Goal: Transaction & Acquisition: Obtain resource

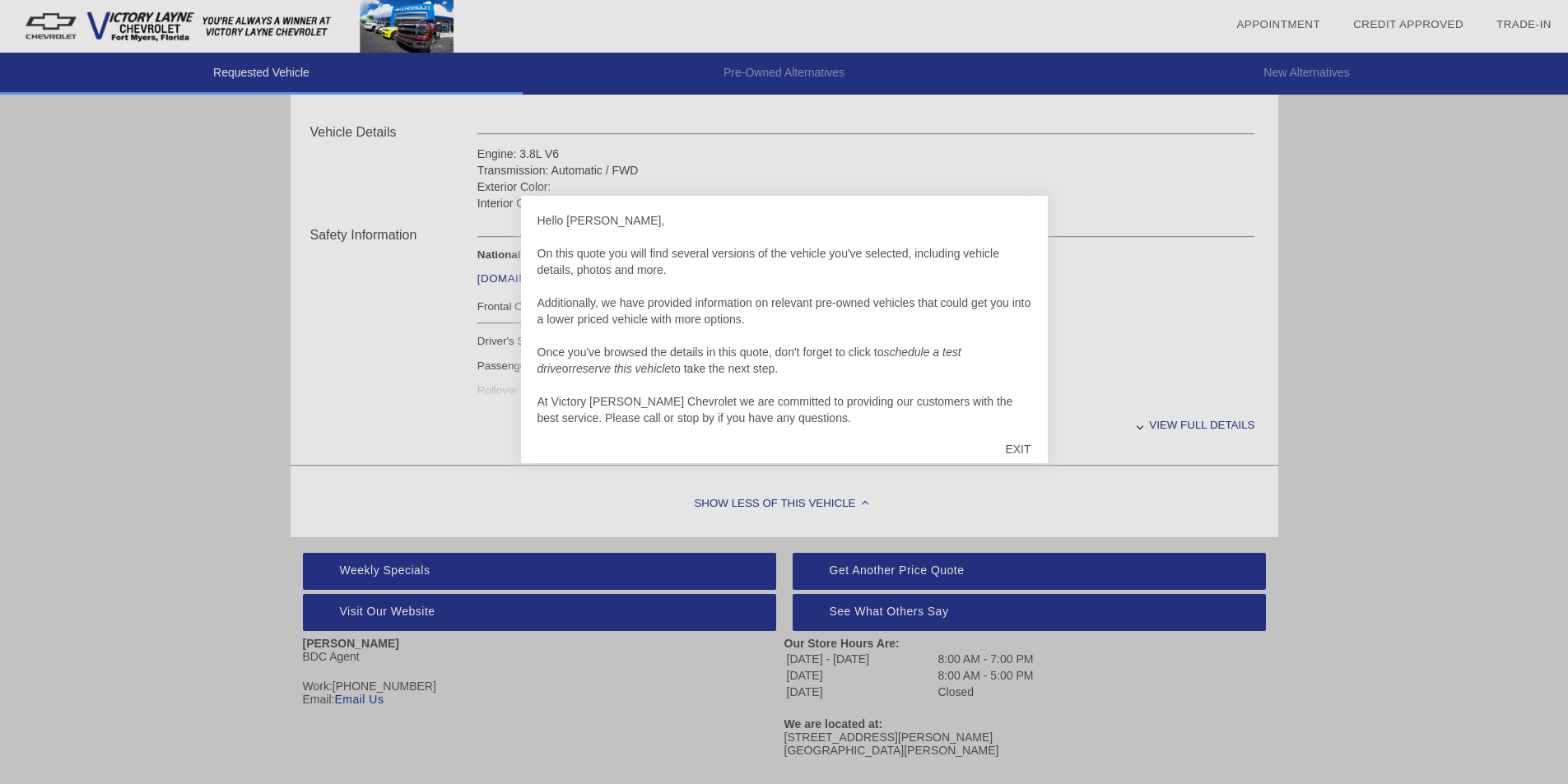
scroll to position [609, 0]
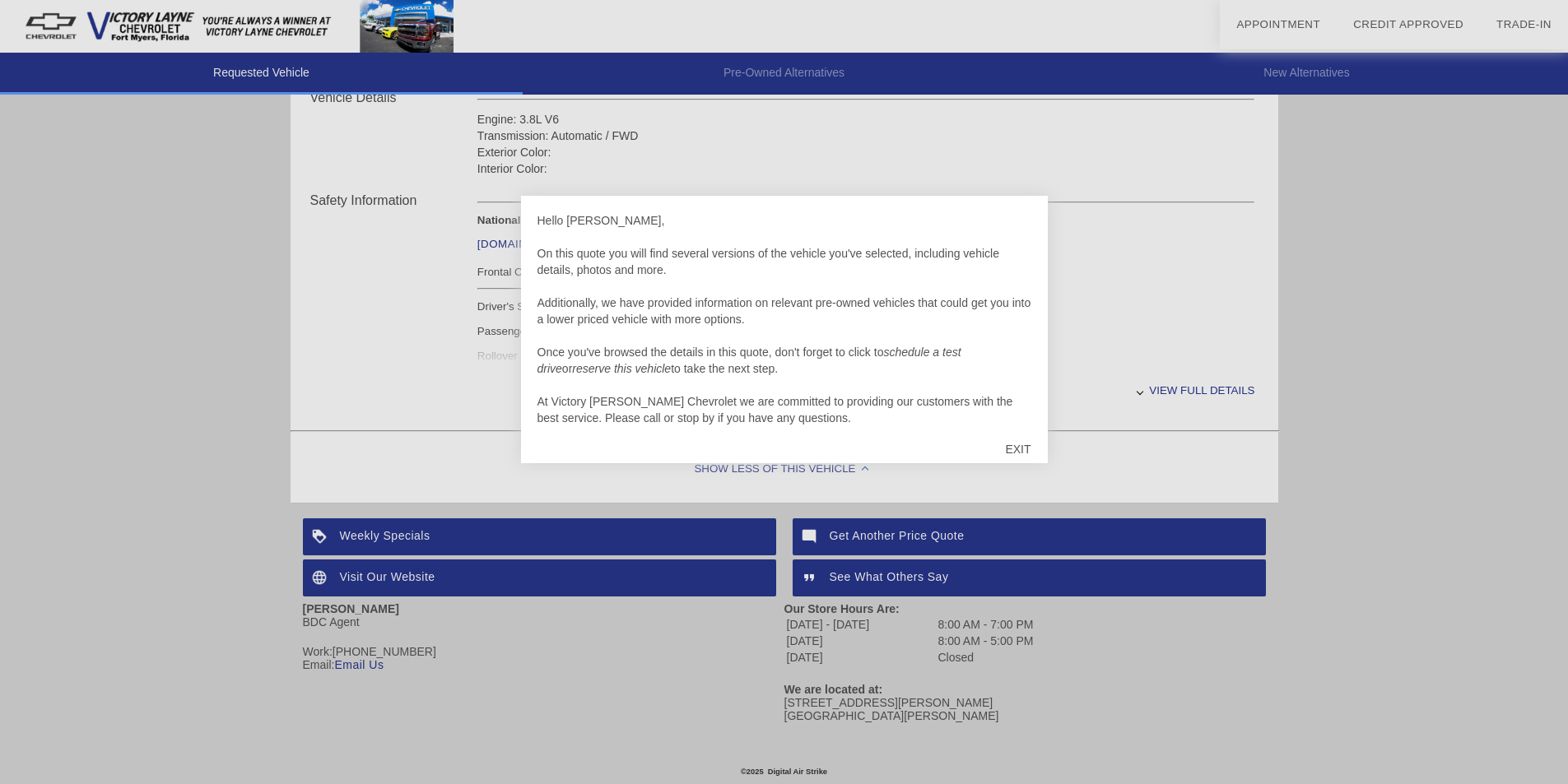
click at [1014, 445] on div "EXIT" at bounding box center [1018, 449] width 59 height 50
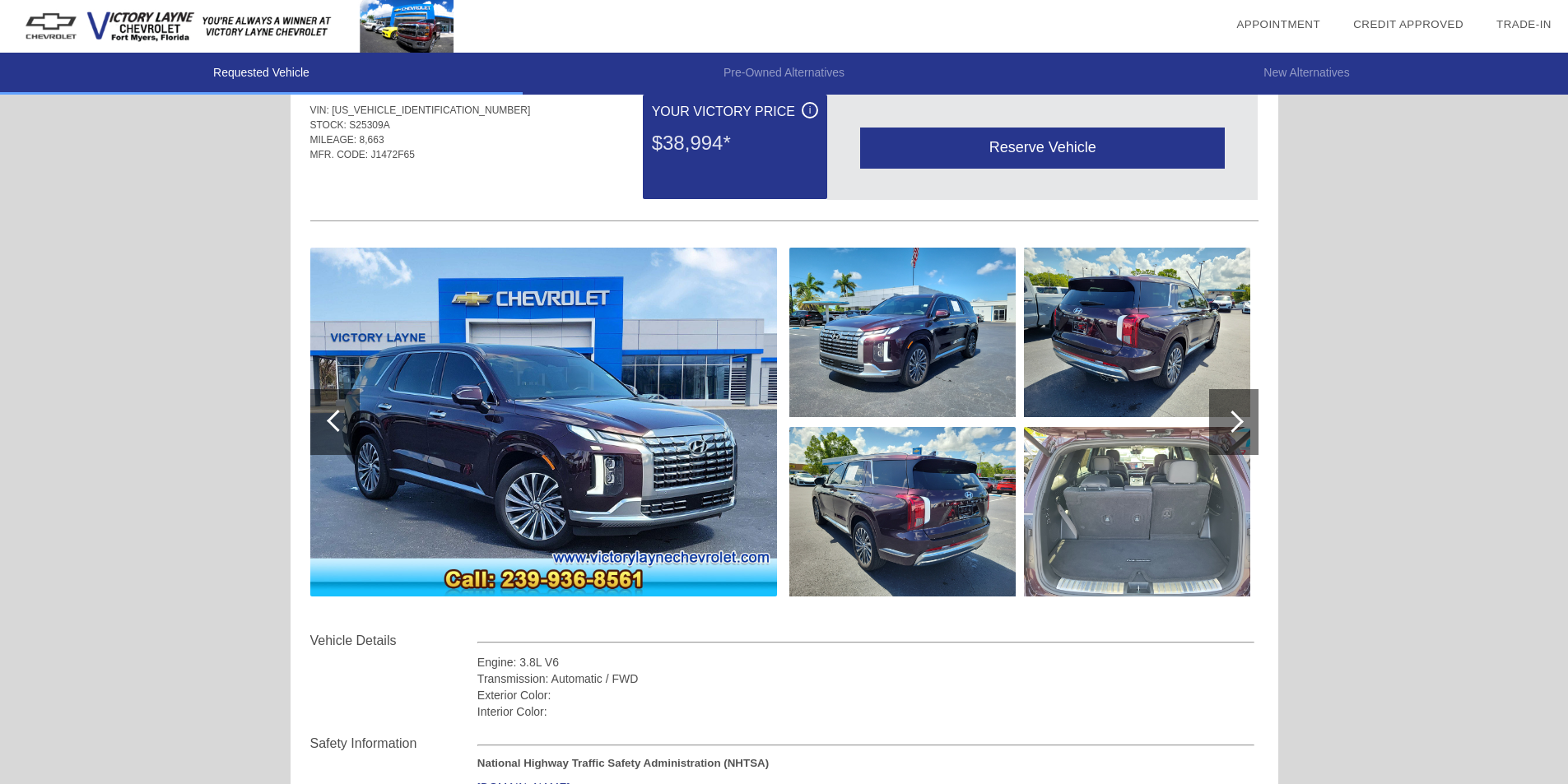
scroll to position [0, 0]
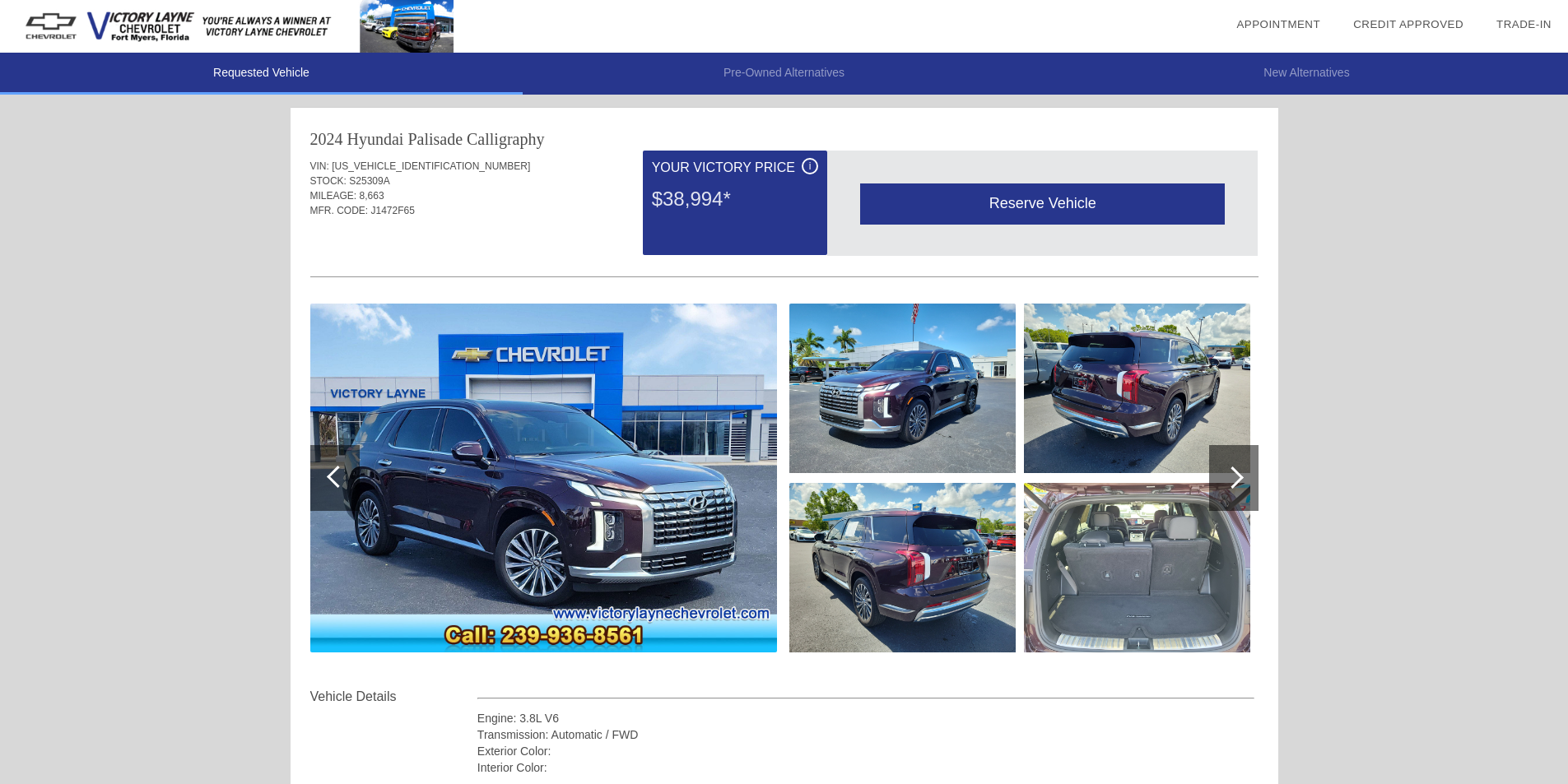
click at [1227, 470] on div at bounding box center [1233, 477] width 50 height 65
click at [1231, 465] on div at bounding box center [1233, 477] width 50 height 65
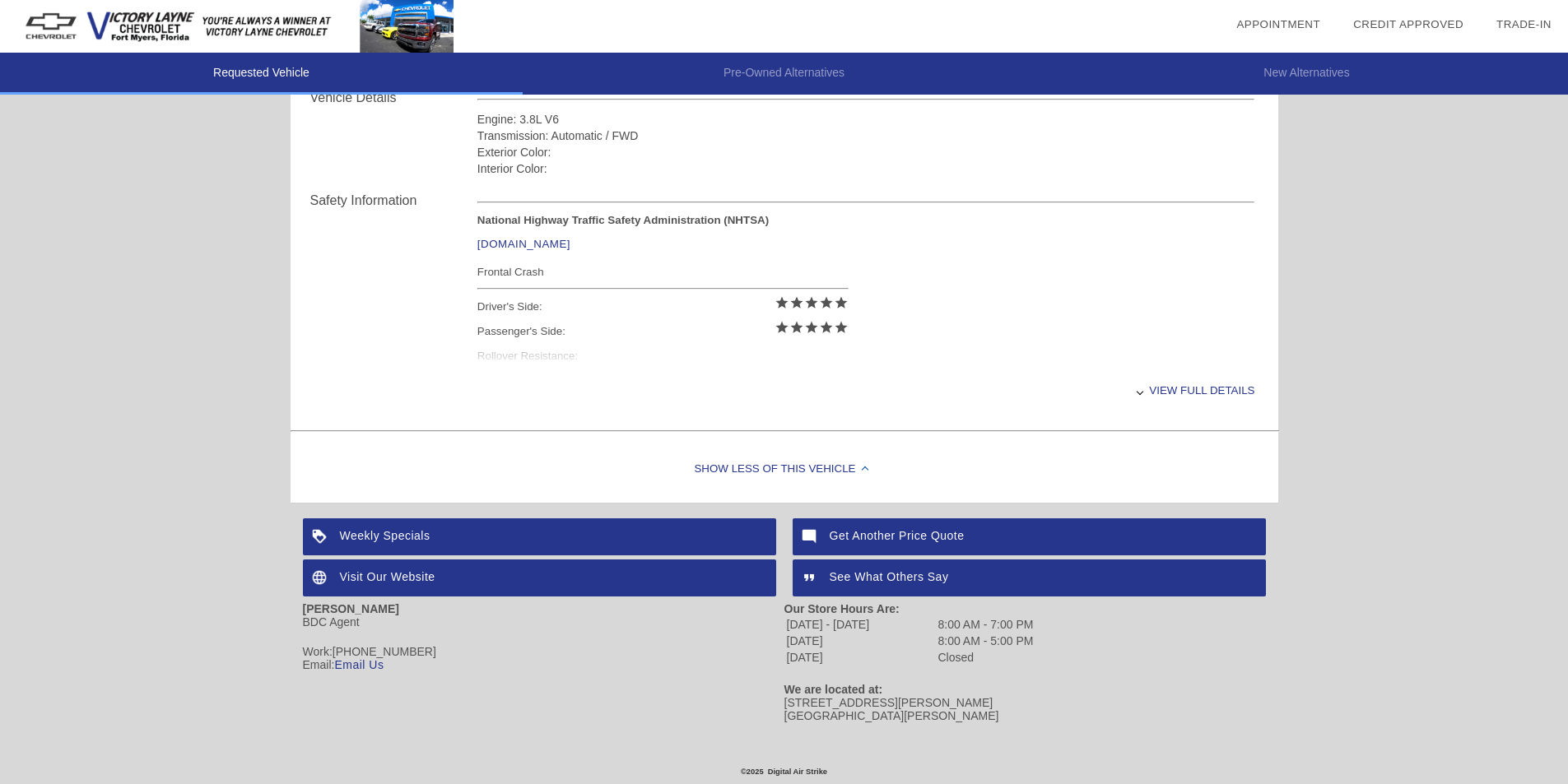
scroll to position [609, 0]
click at [422, 522] on div "Weekly Specials" at bounding box center [540, 537] width 473 height 37
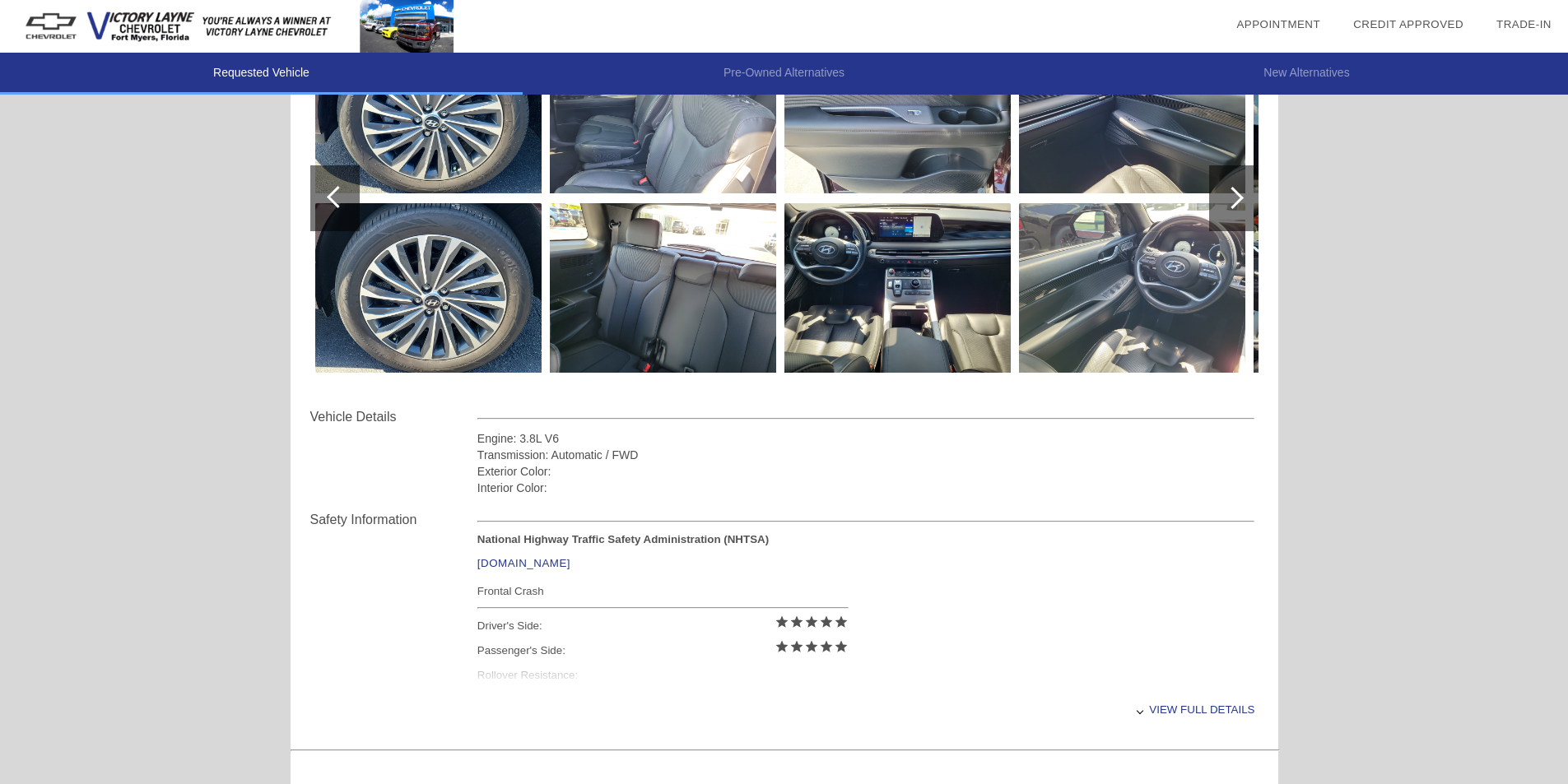
scroll to position [0, 0]
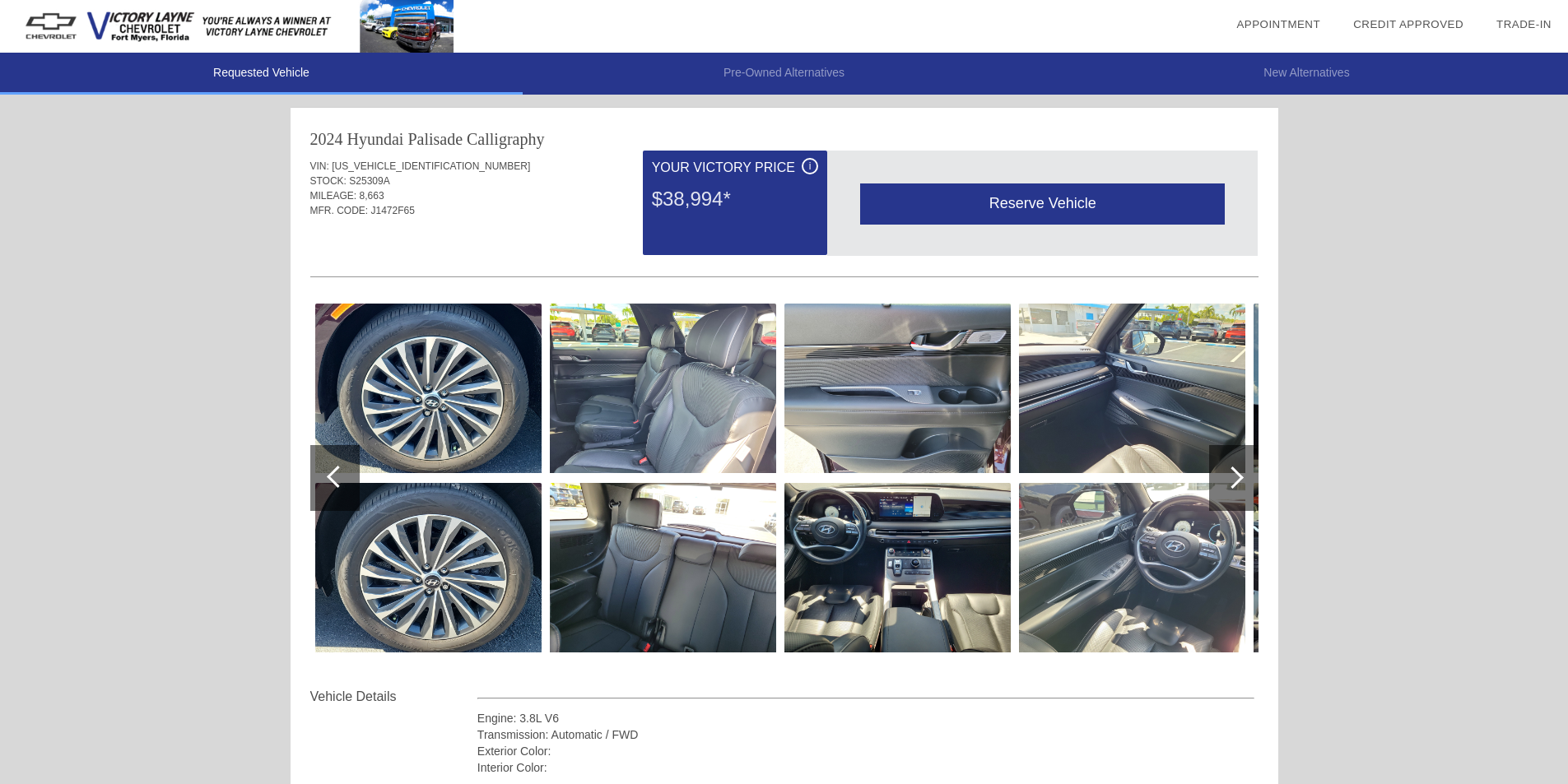
click at [908, 553] on img at bounding box center [897, 567] width 226 height 169
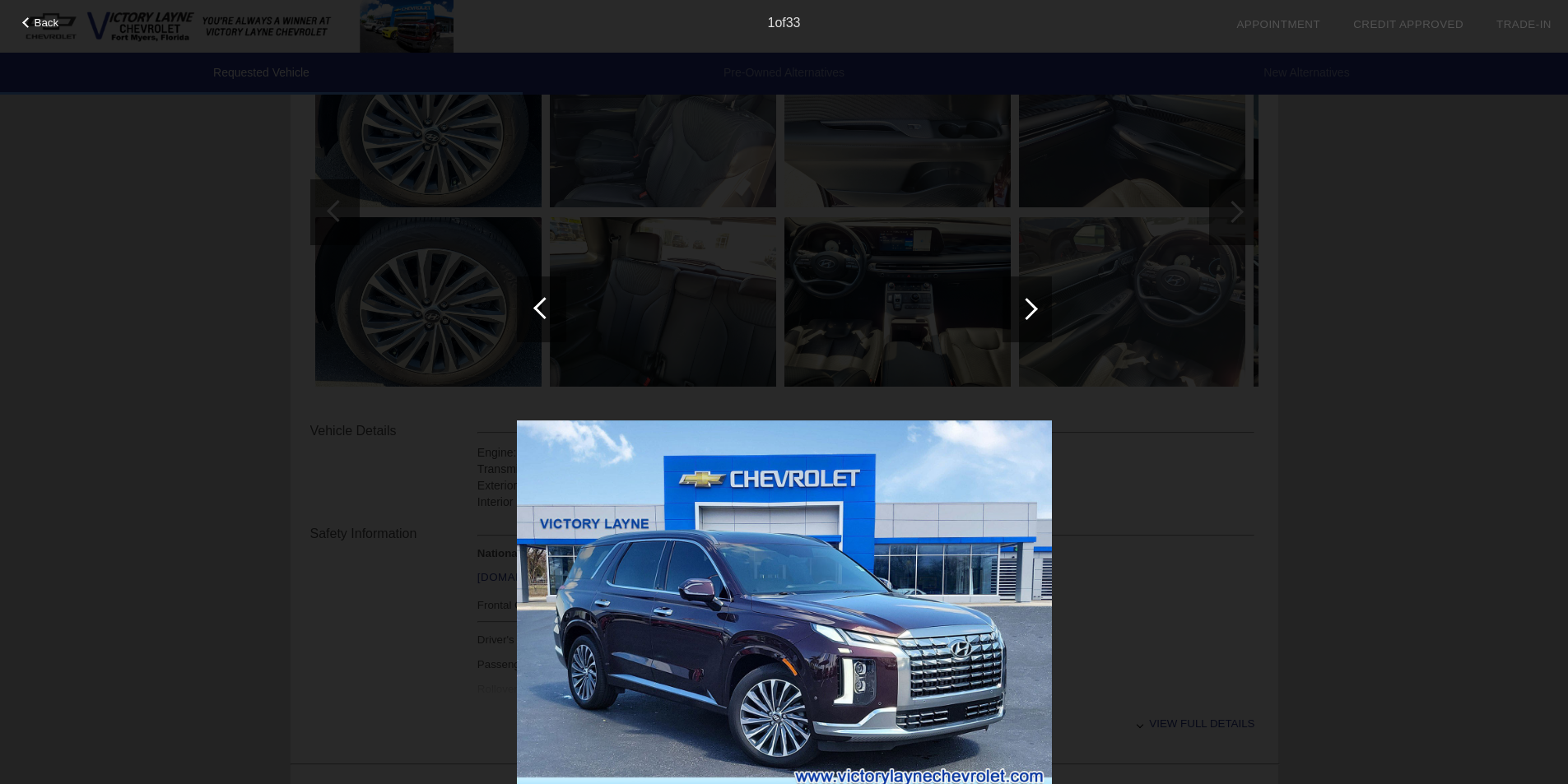
scroll to position [329, 0]
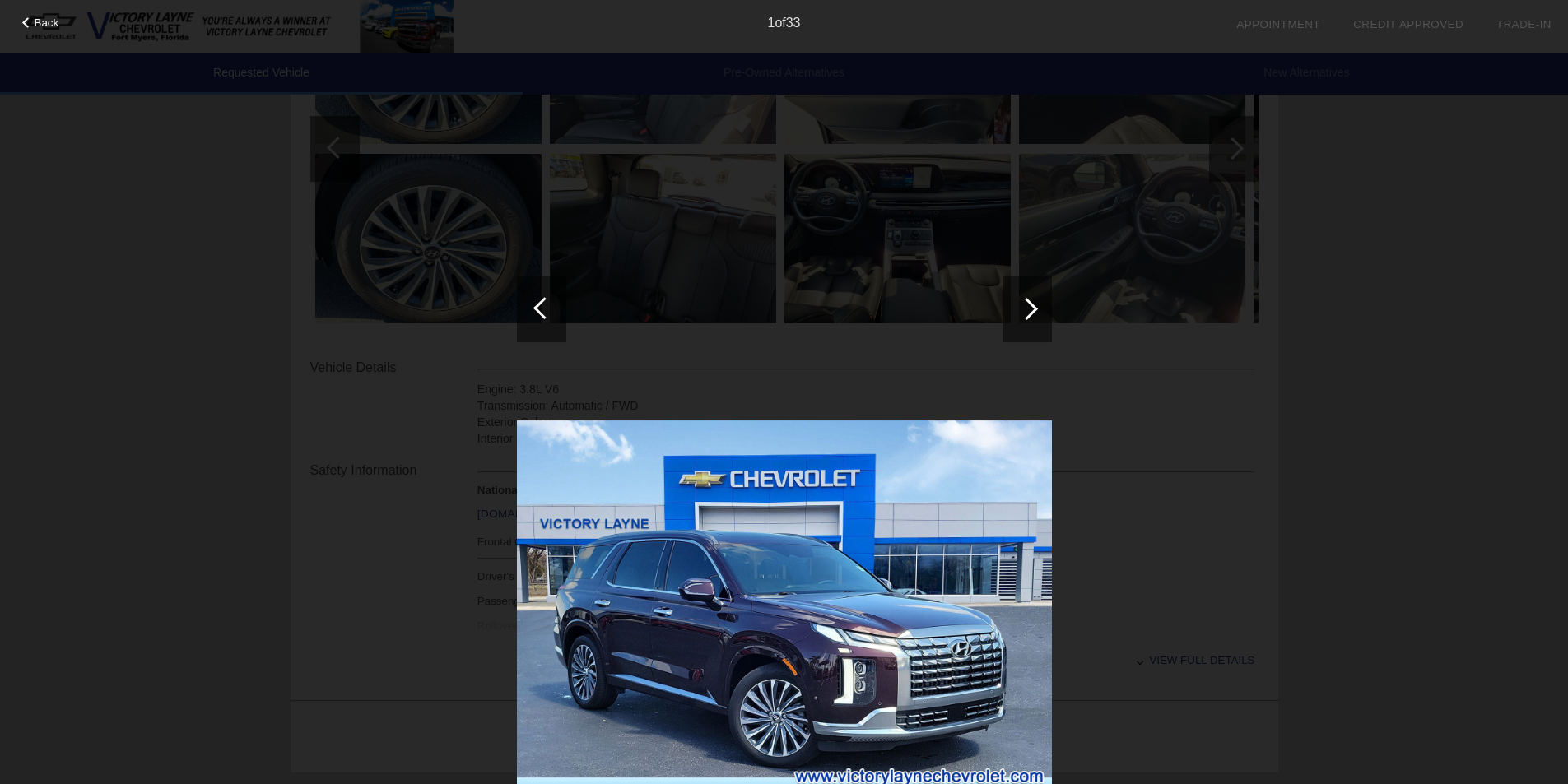
click at [1012, 315] on div at bounding box center [1027, 309] width 50 height 65
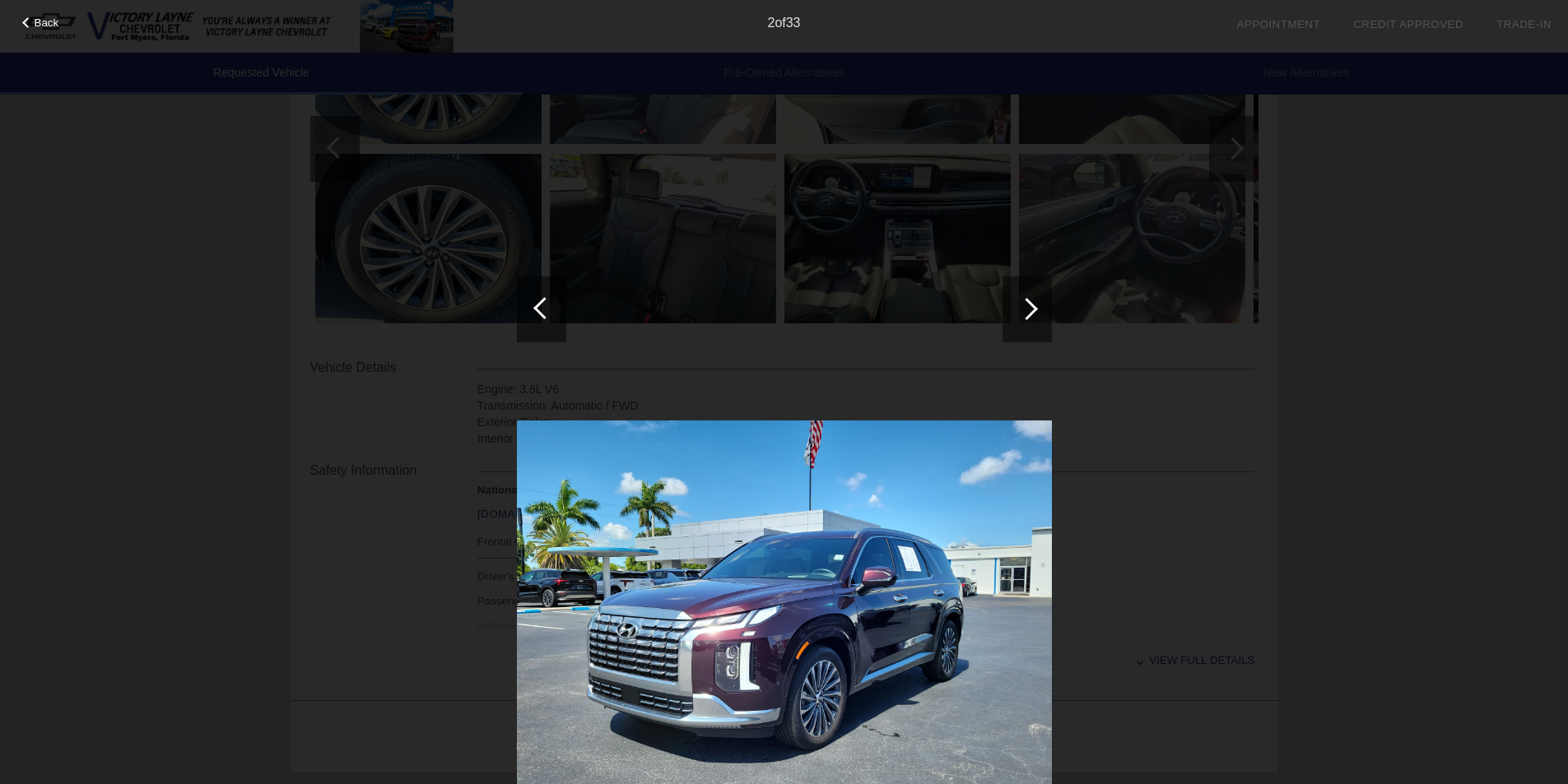
click at [1028, 309] on div at bounding box center [1027, 309] width 22 height 22
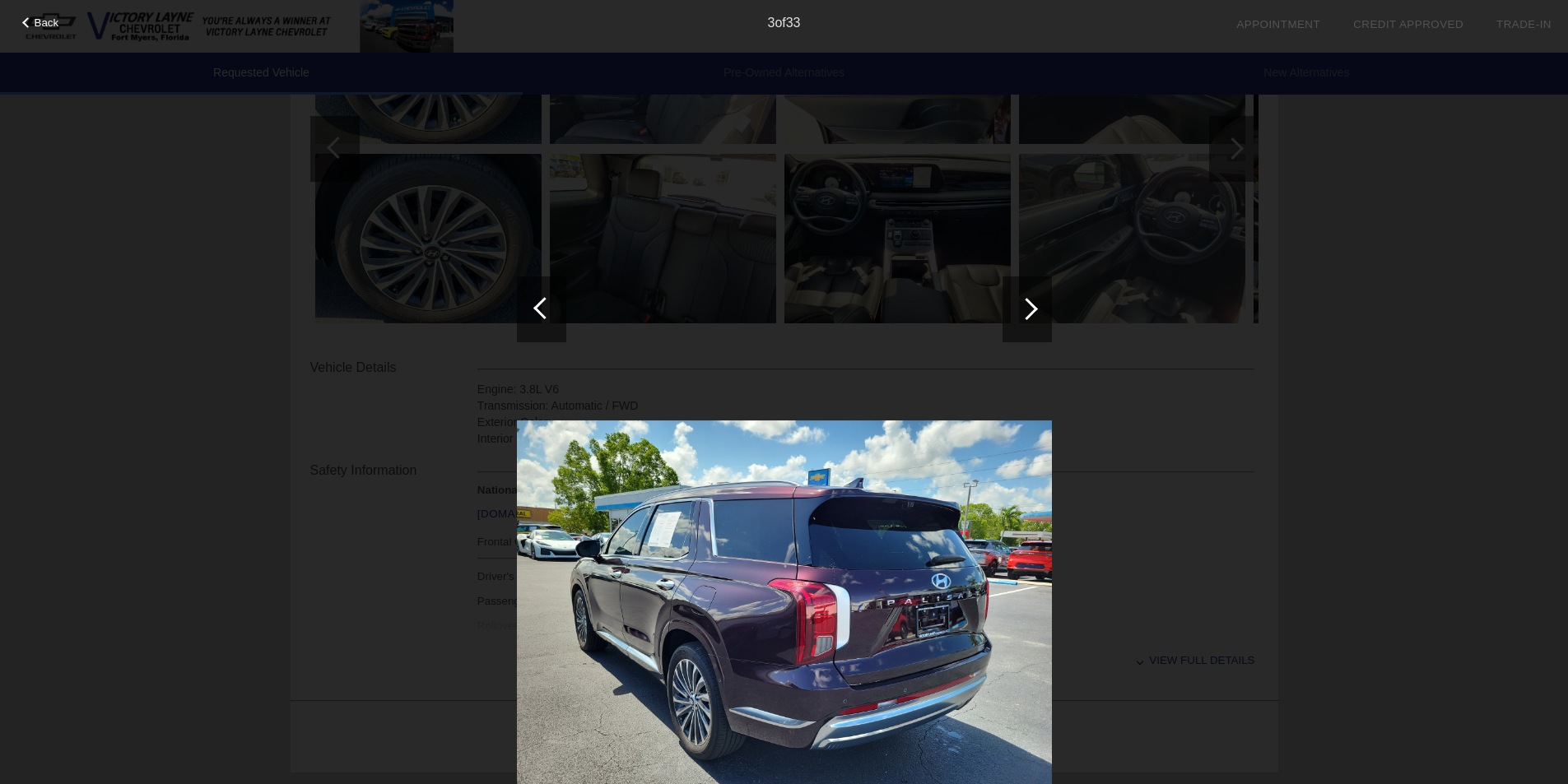
click at [1028, 309] on div at bounding box center [1027, 309] width 22 height 22
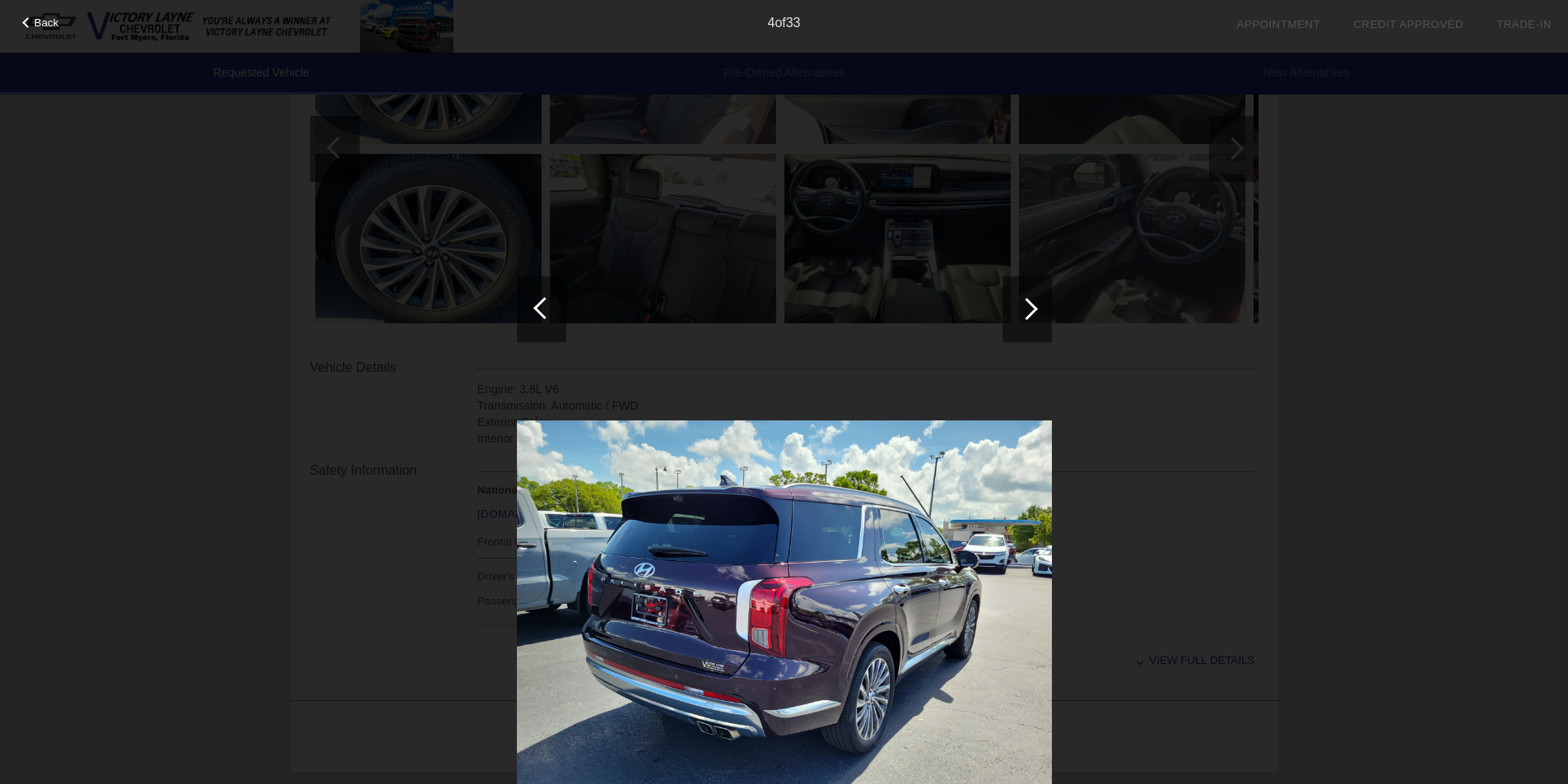
click at [1028, 309] on div at bounding box center [1027, 309] width 22 height 22
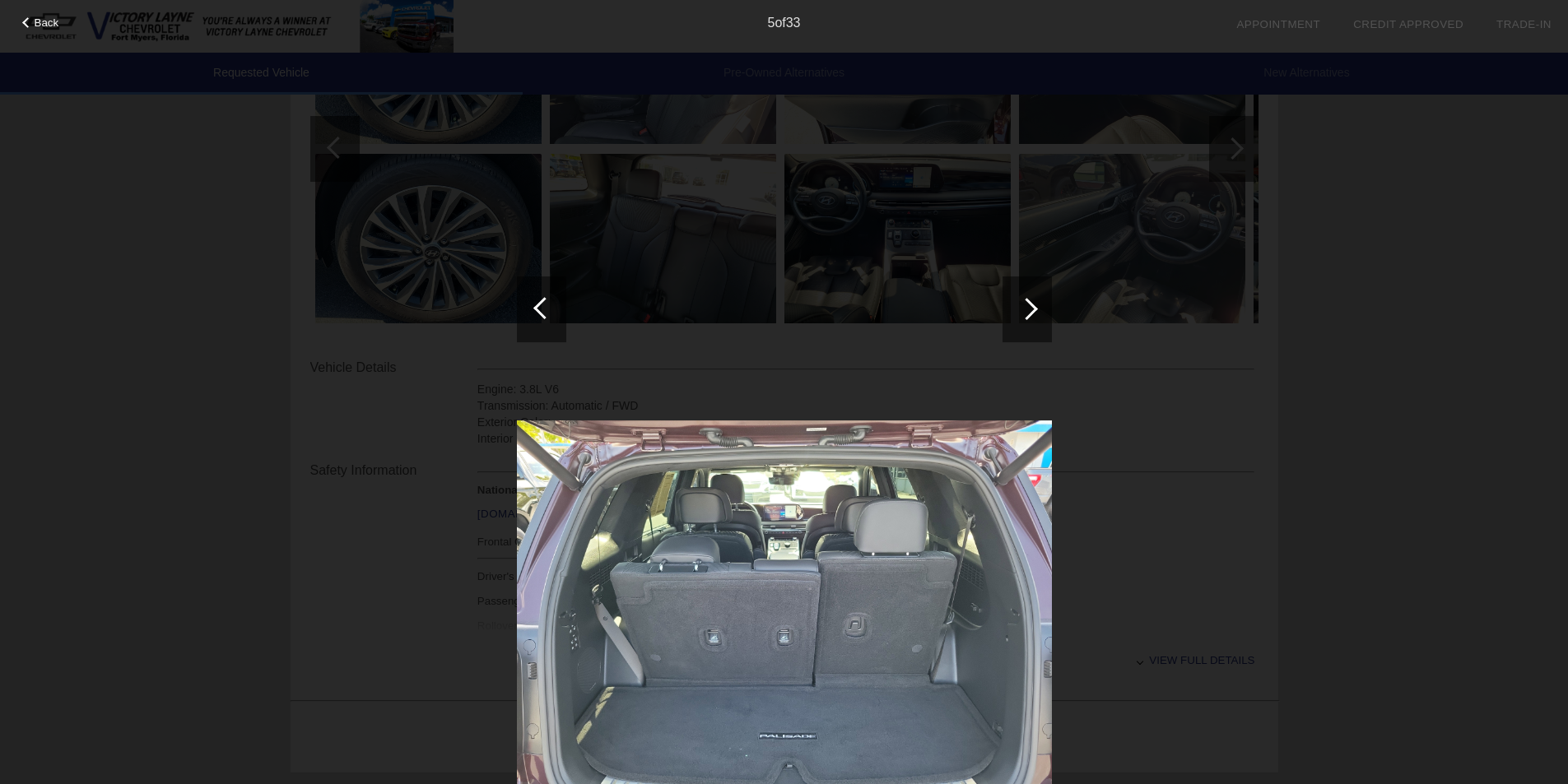
click at [1028, 309] on div at bounding box center [1027, 309] width 22 height 22
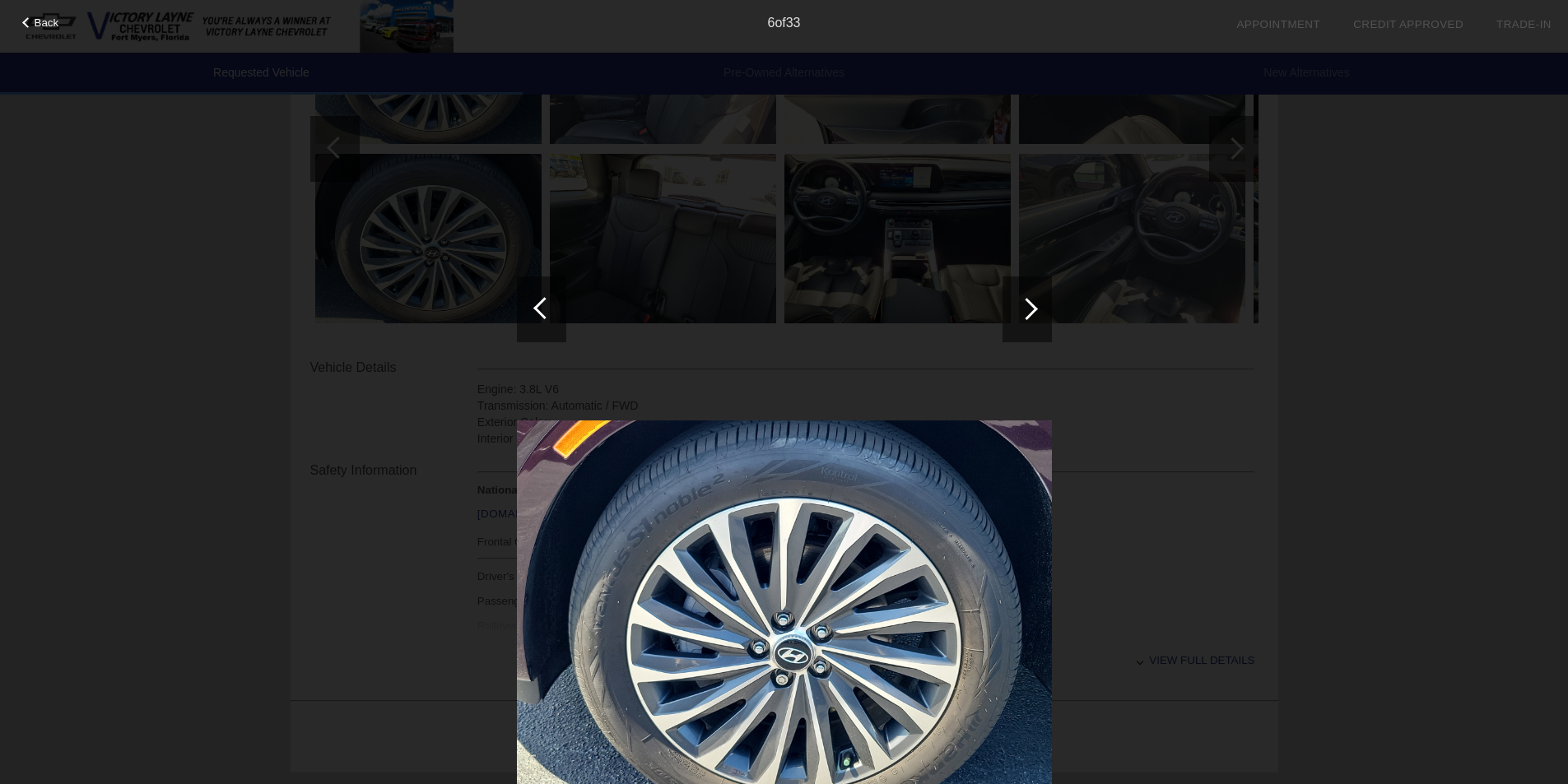
click at [1028, 309] on div at bounding box center [1027, 309] width 22 height 22
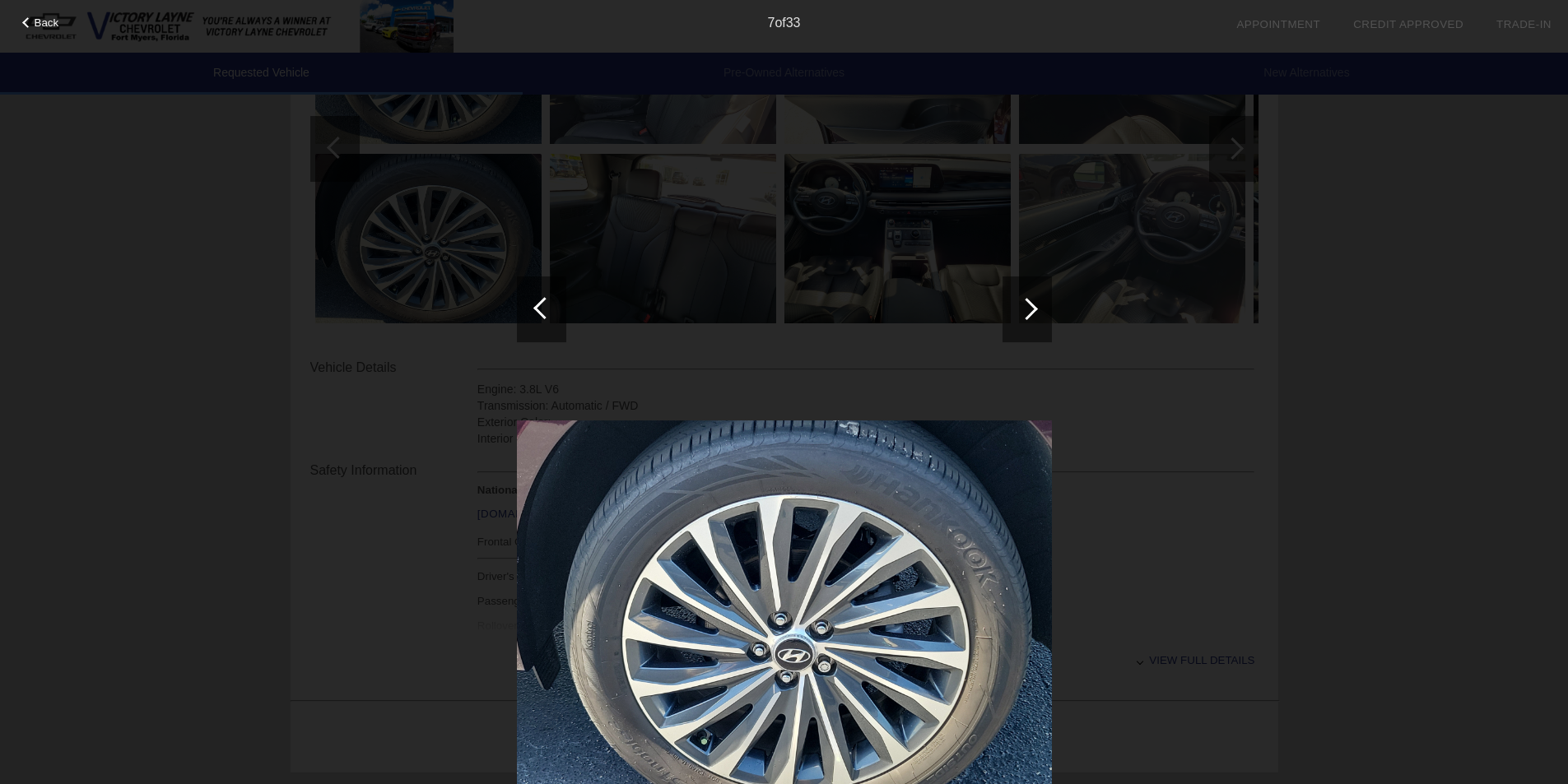
click at [1028, 309] on div at bounding box center [1027, 309] width 22 height 22
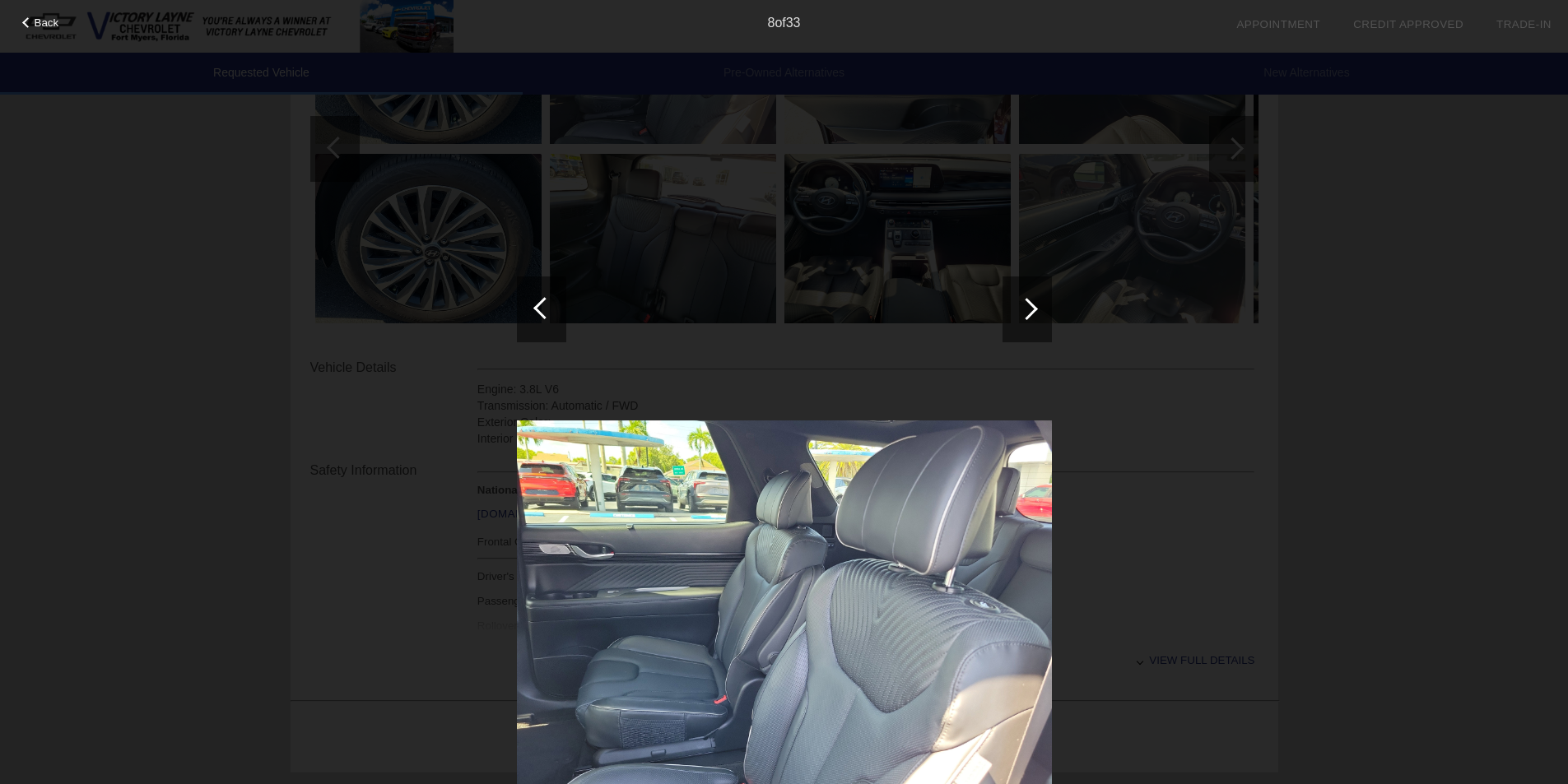
click at [1028, 309] on div at bounding box center [1027, 309] width 22 height 22
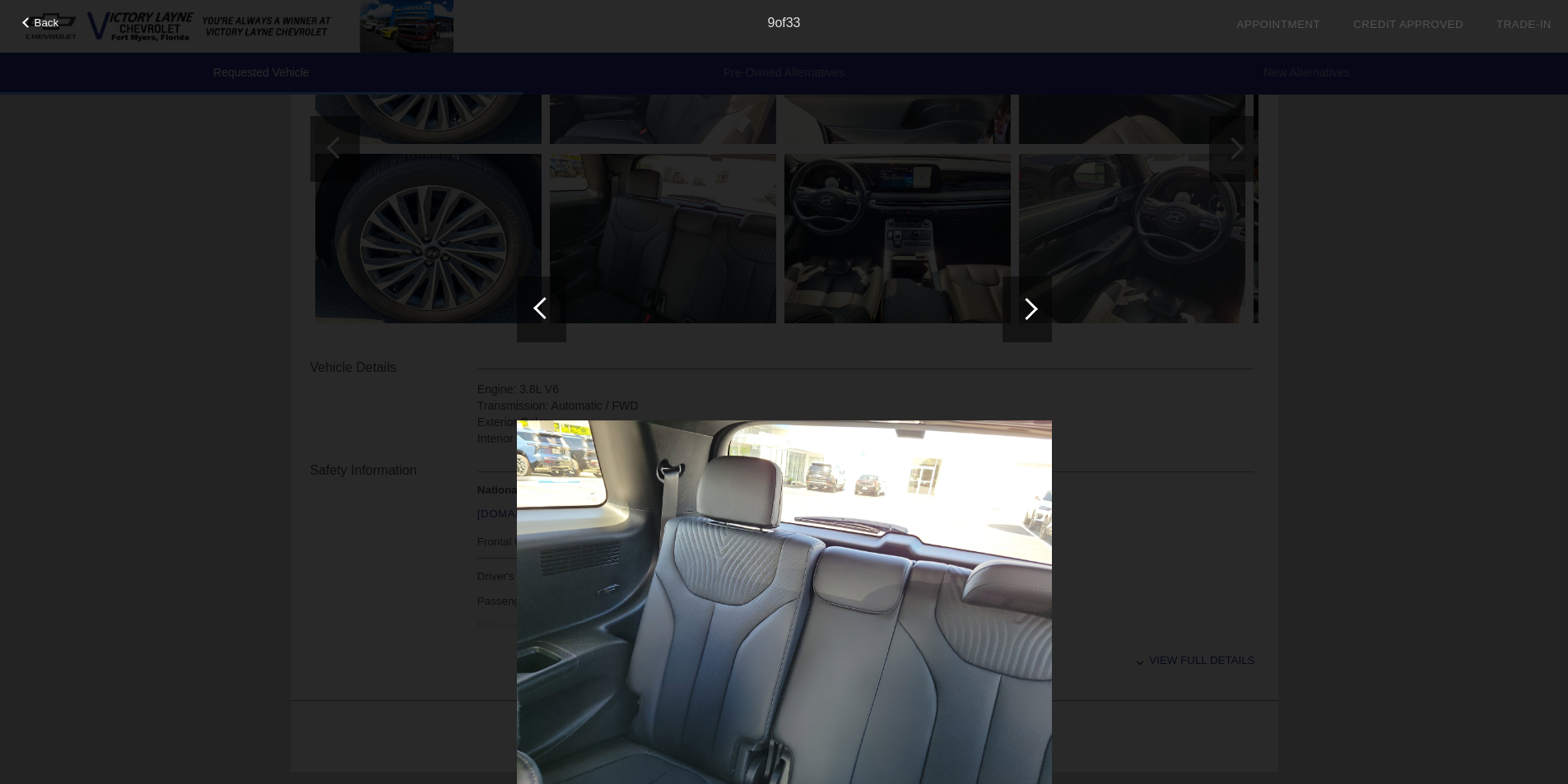
click at [1028, 309] on div at bounding box center [1027, 309] width 22 height 22
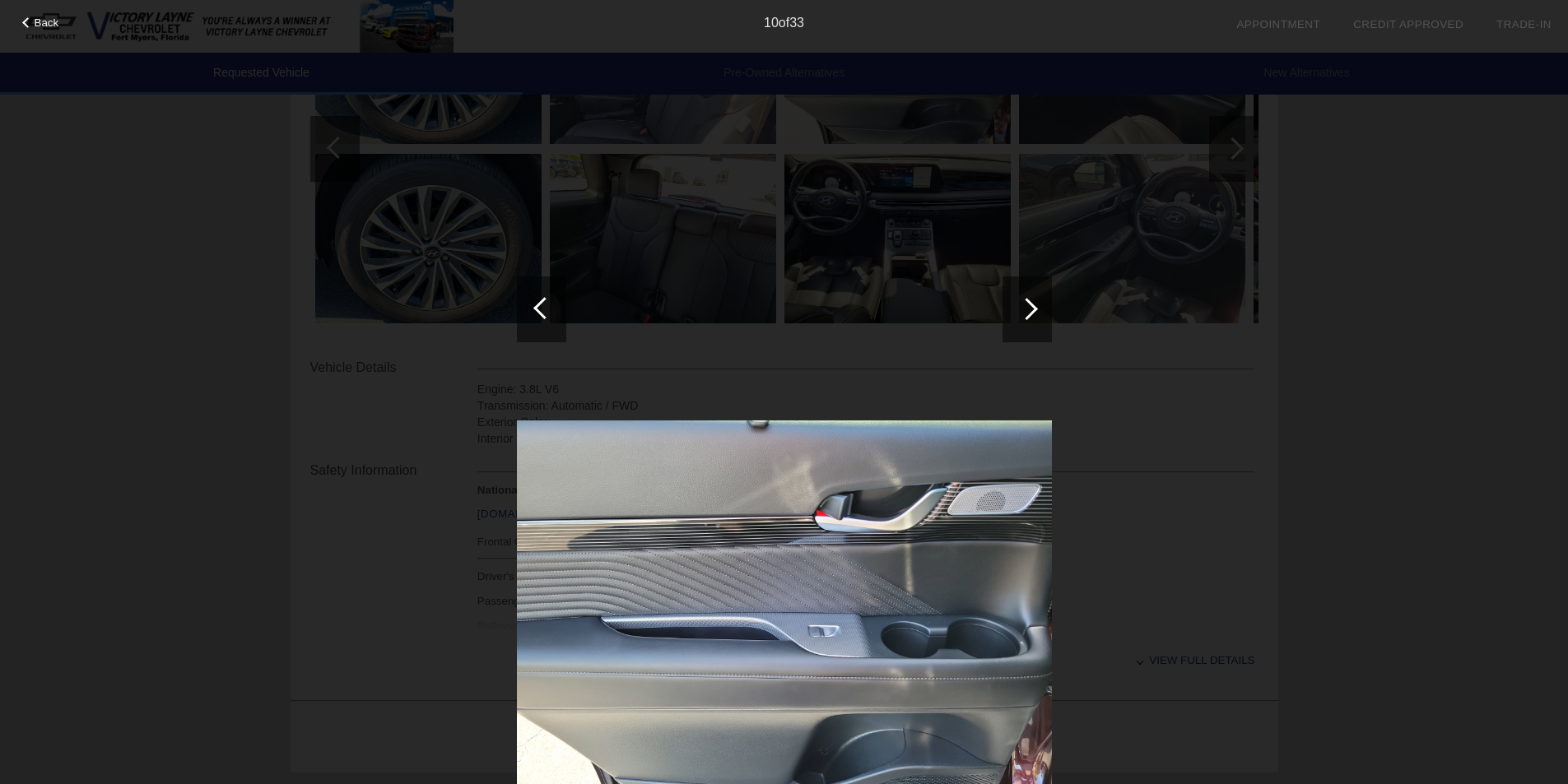
click at [1028, 309] on div at bounding box center [1027, 309] width 22 height 22
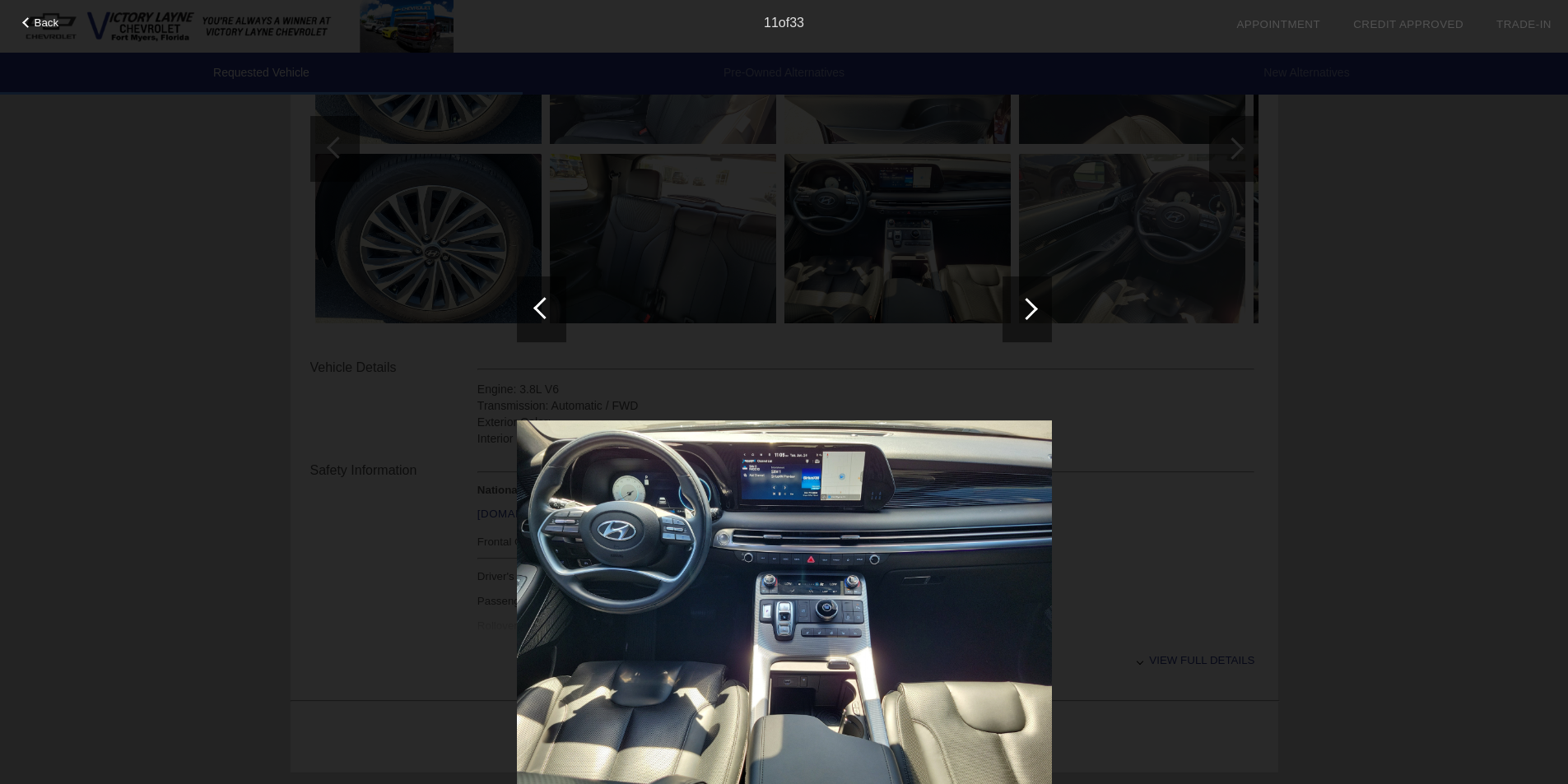
click at [1028, 309] on div at bounding box center [1027, 309] width 22 height 22
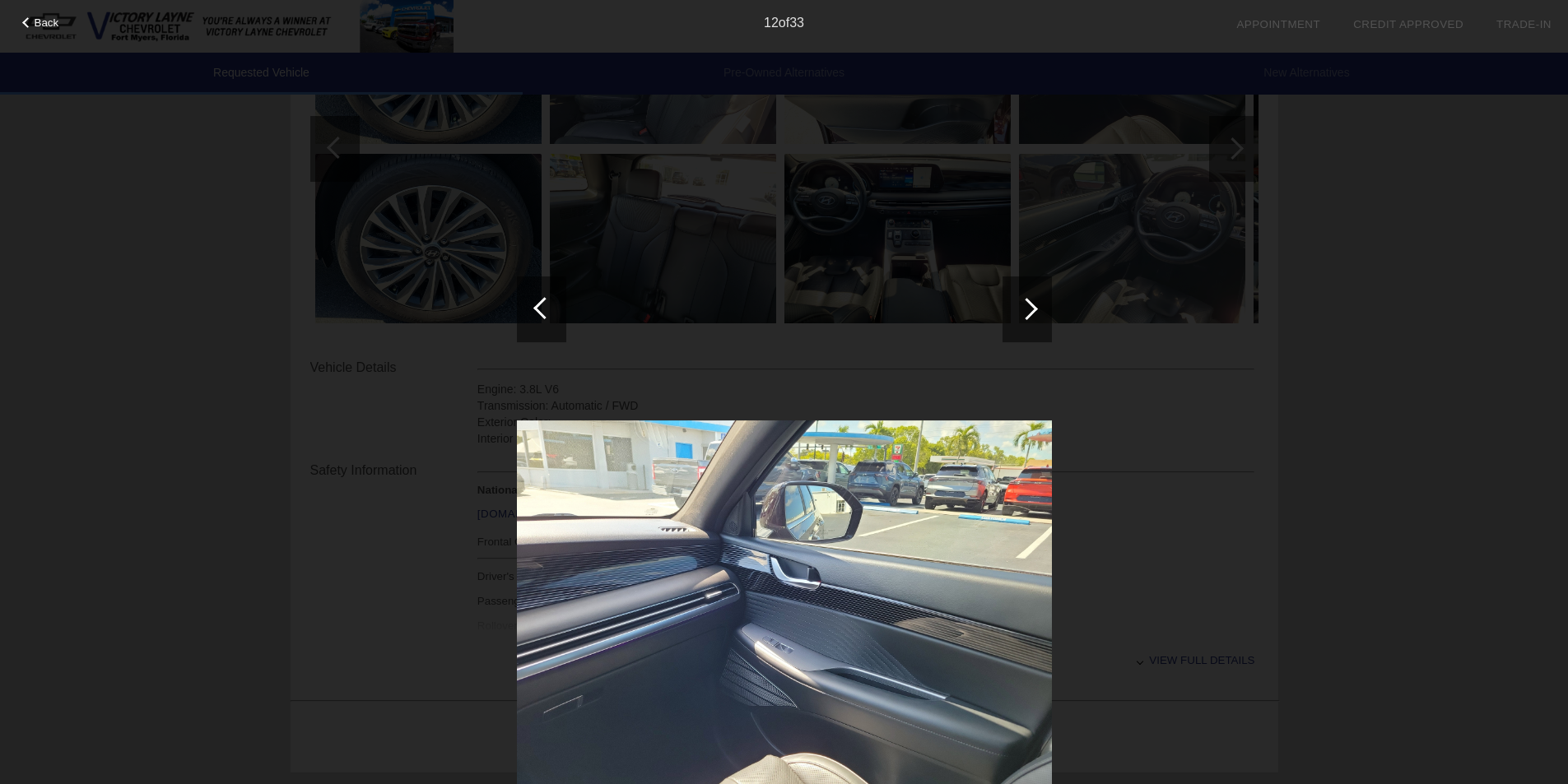
click at [1028, 309] on div at bounding box center [1027, 309] width 22 height 22
